Goal: Task Accomplishment & Management: Manage account settings

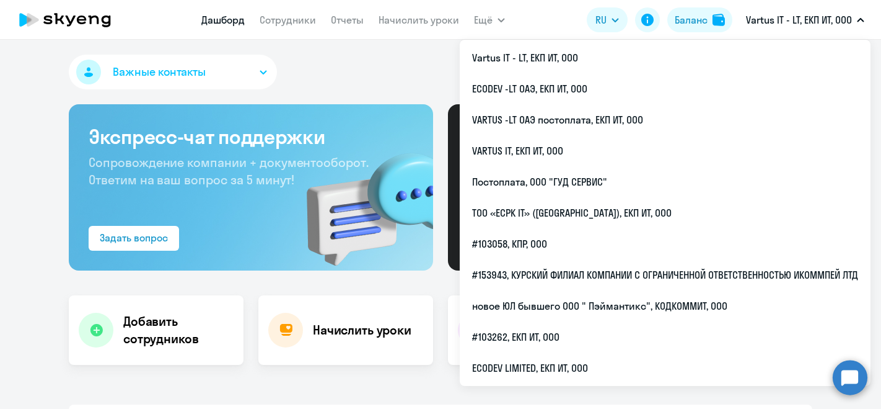
select select "30"
click at [609, 153] on li "VARTUS IT, ЕКП ИТ, ООО" at bounding box center [665, 150] width 411 height 31
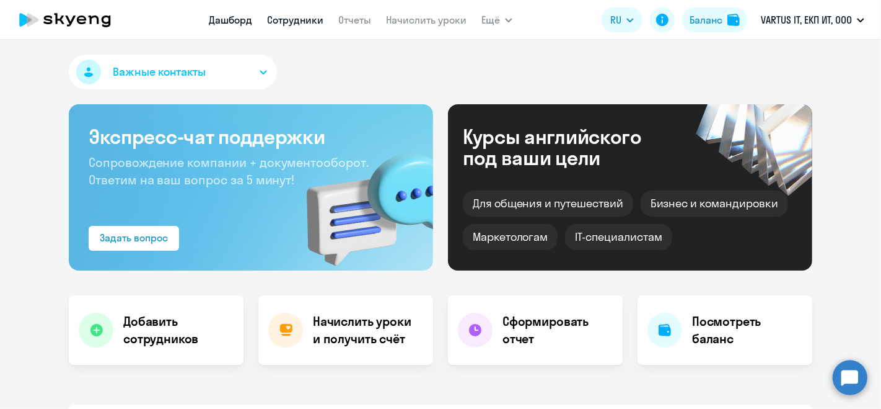
click at [298, 17] on link "Сотрудники" at bounding box center [295, 20] width 56 height 12
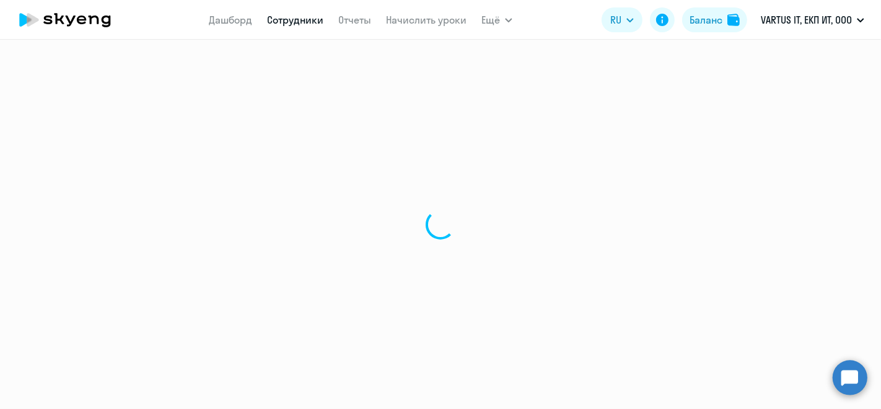
select select "30"
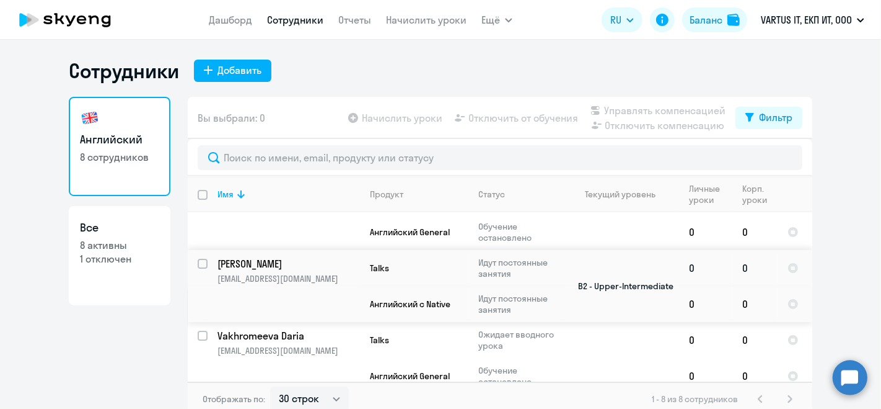
scroll to position [138, 0]
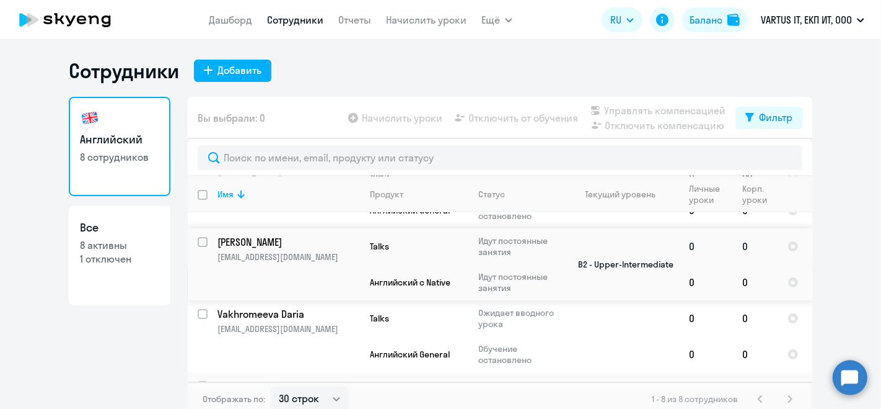
click at [281, 241] on p "[PERSON_NAME]" at bounding box center [288, 242] width 140 height 14
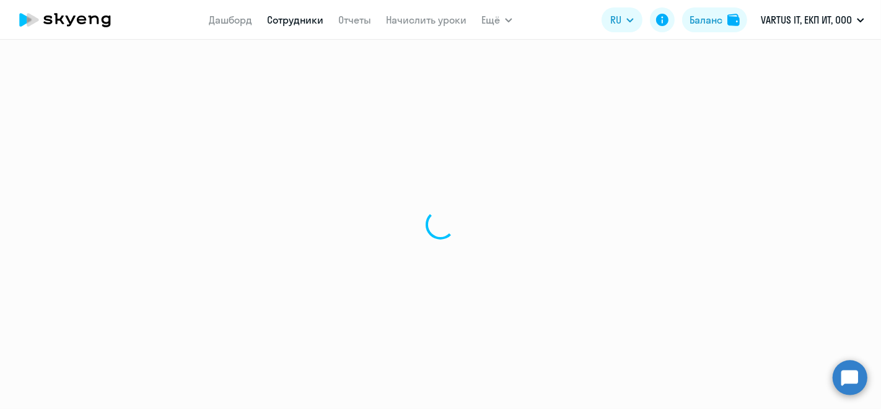
select select "english"
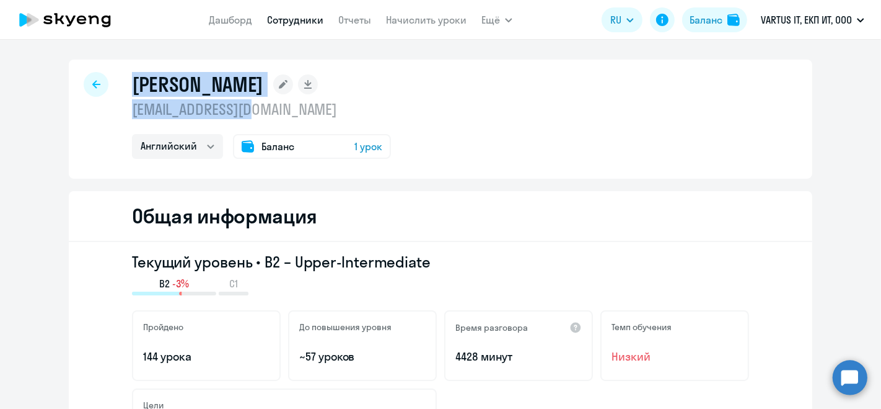
drag, startPoint x: 174, startPoint y: 96, endPoint x: 296, endPoint y: 118, distance: 124.6
click at [296, 118] on div "Зыков Константин kszykov@gmail.com Английский Баланс 1 урок" at bounding box center [261, 115] width 259 height 87
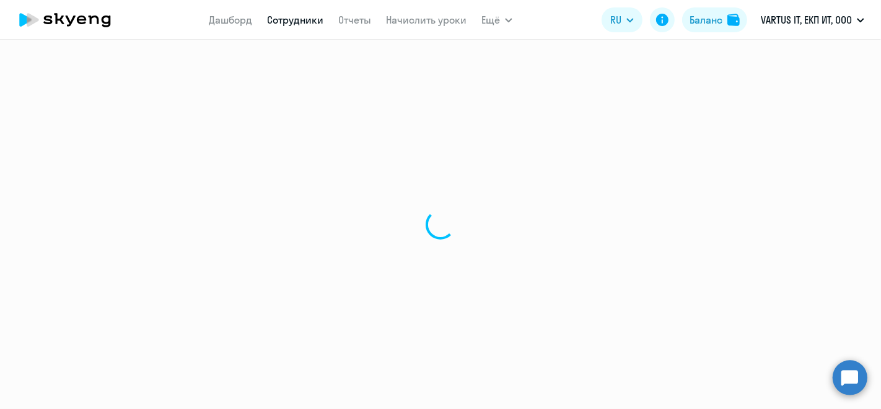
select select "30"
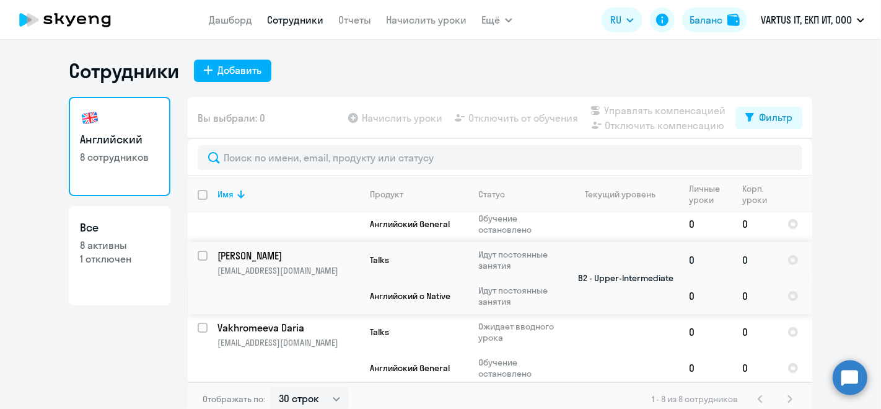
scroll to position [138, 0]
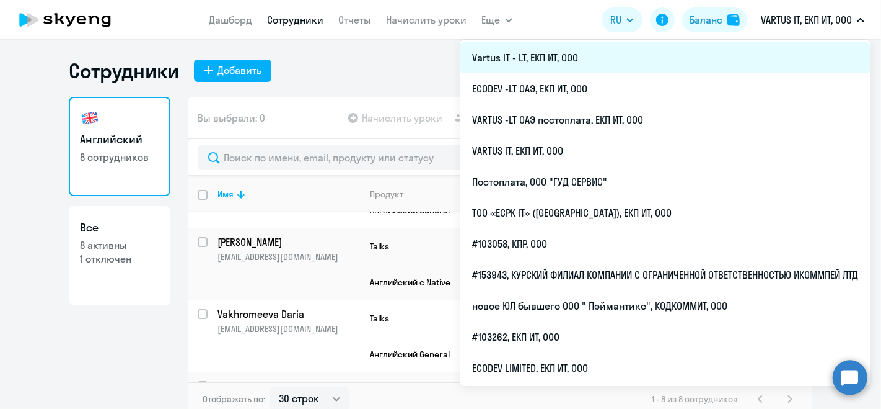
click at [722, 56] on li "Vartus IT - LT, ЕКП ИТ, ООО" at bounding box center [665, 57] width 411 height 31
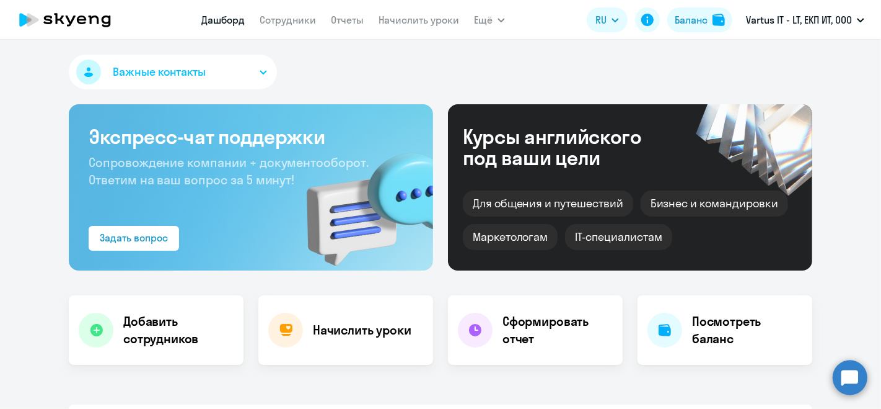
select select "30"
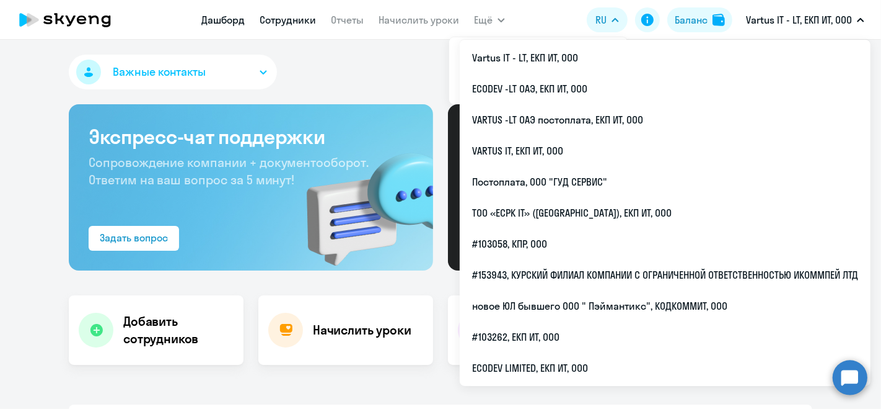
click at [294, 15] on link "Сотрудники" at bounding box center [288, 20] width 56 height 12
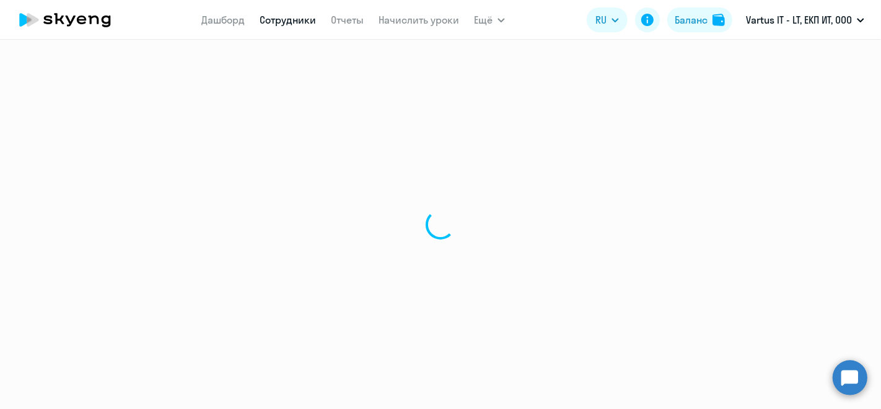
select select "30"
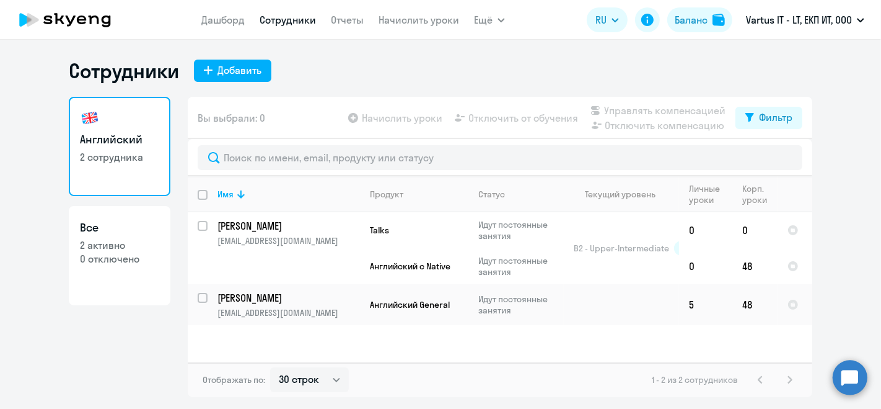
click at [107, 24] on icon at bounding box center [65, 19] width 109 height 31
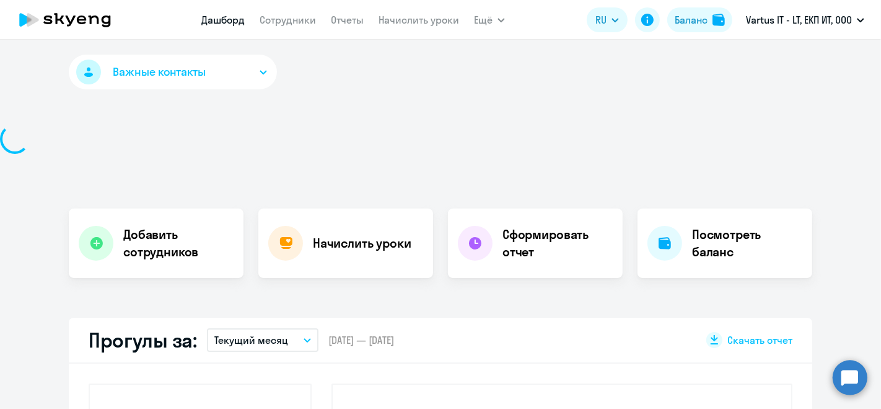
select select "30"
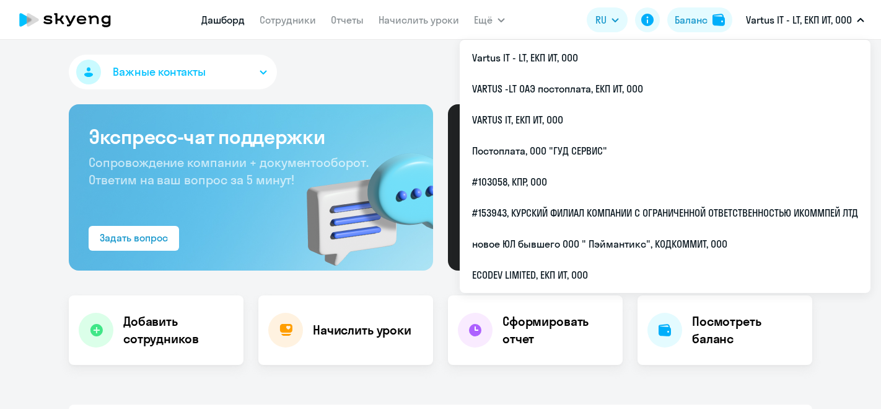
select select "30"
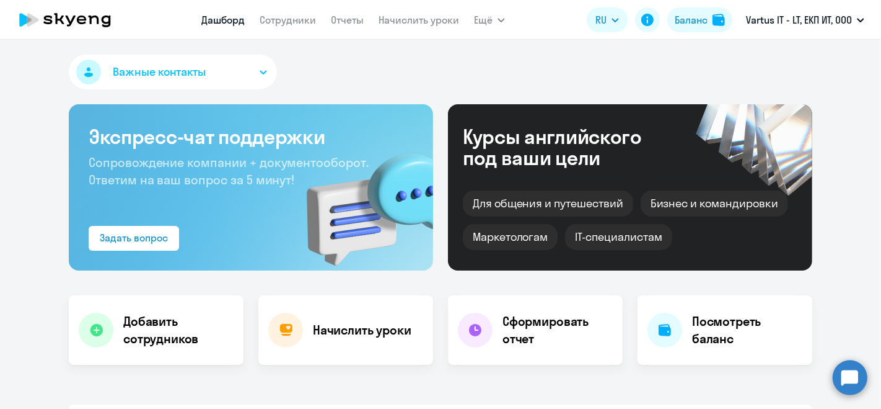
click at [286, 24] on link "Сотрудники" at bounding box center [288, 20] width 56 height 12
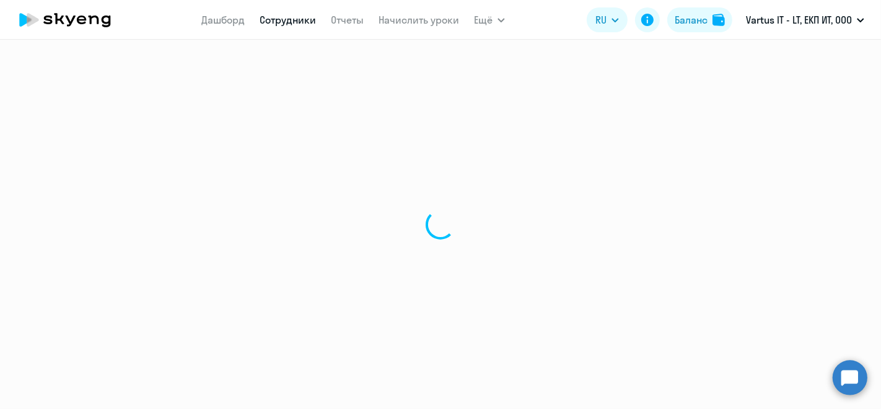
select select "30"
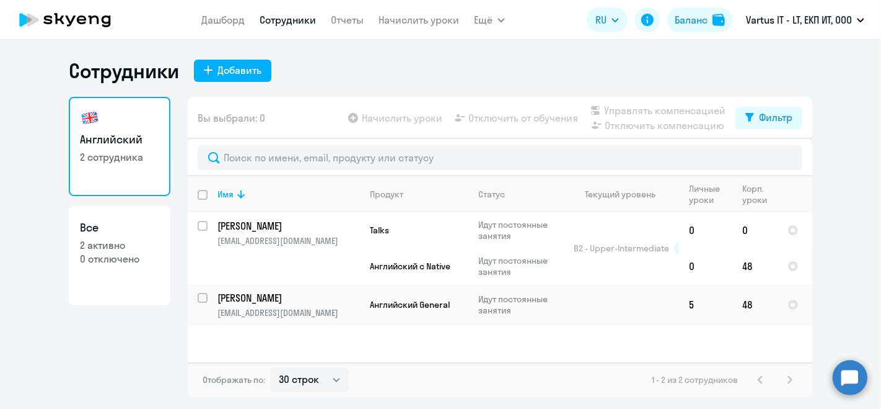
click at [99, 12] on icon at bounding box center [65, 19] width 109 height 31
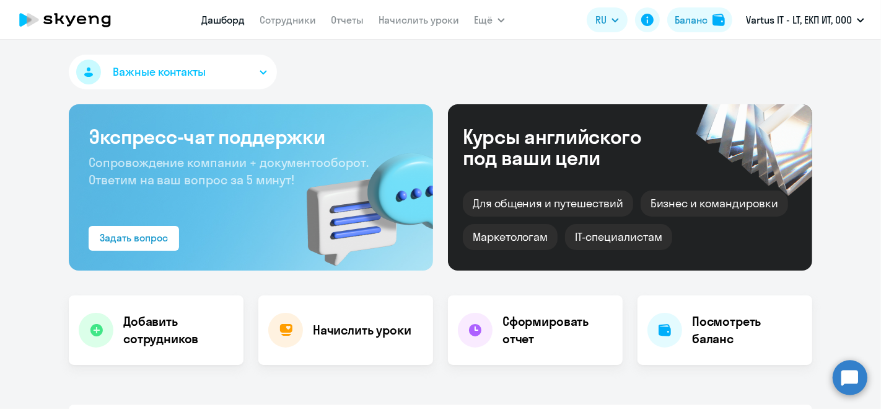
select select "30"
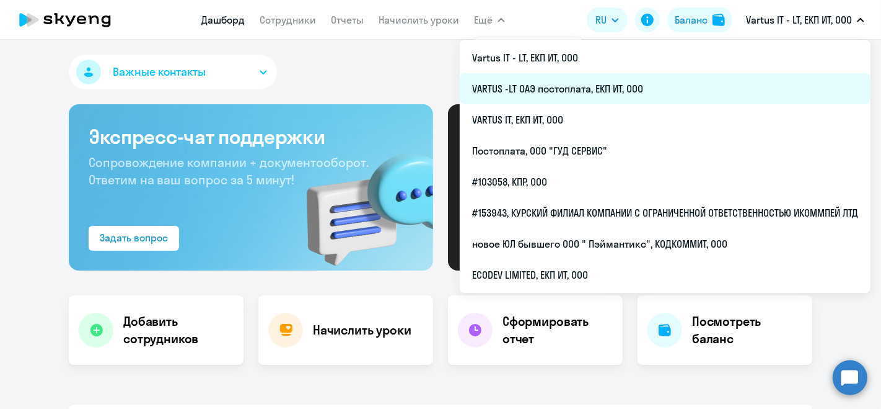
click at [674, 84] on li "VARTUS -LT ОАЭ постоплата, ЕКП ИТ, ООО" at bounding box center [665, 88] width 411 height 31
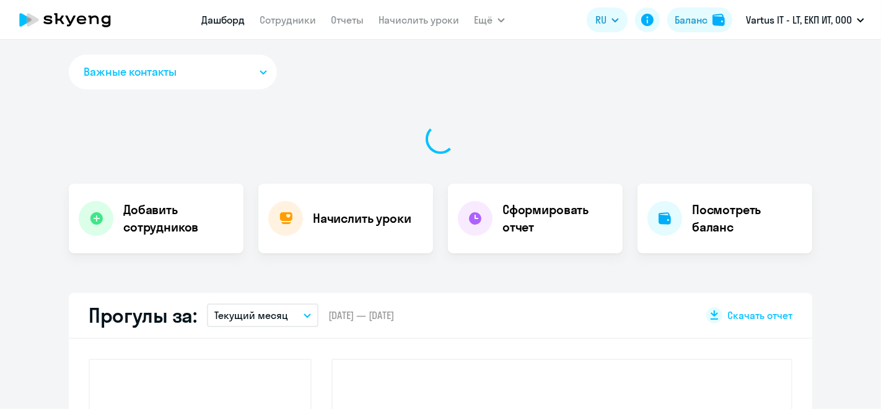
select select "30"
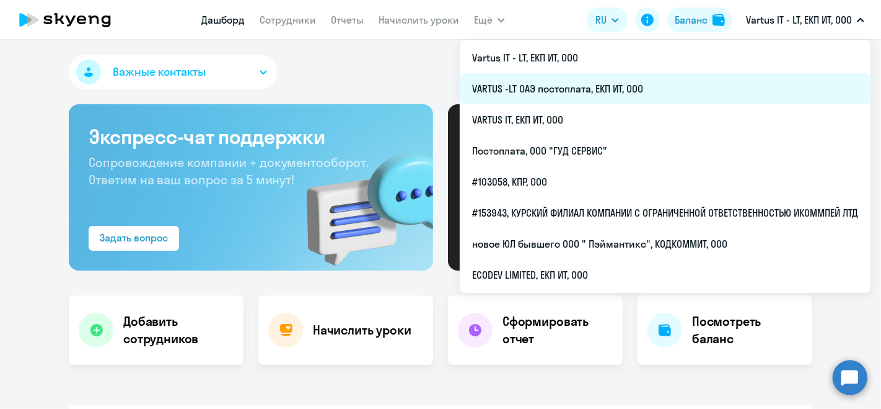
click at [611, 89] on li "VARTUS -LT ОАЭ постоплата, ЕКП ИТ, ООО" at bounding box center [665, 88] width 411 height 31
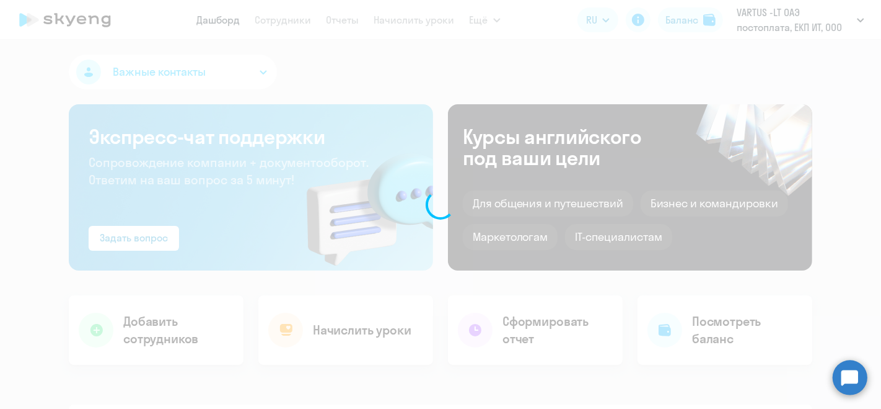
select select "30"
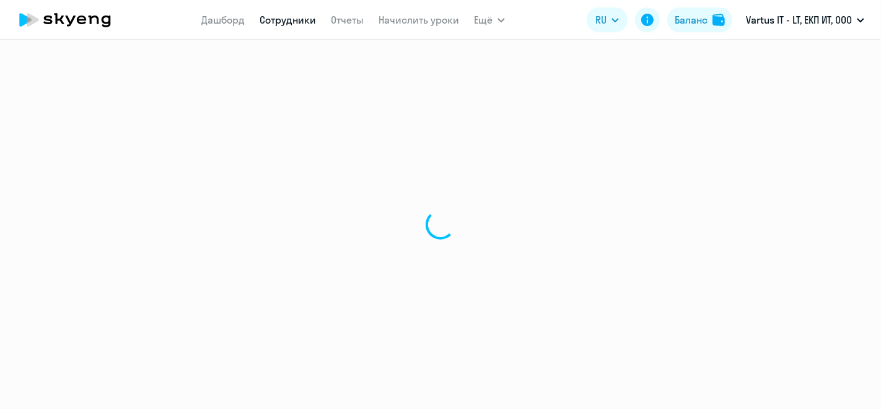
select select "30"
